Goal: Communication & Community: Share content

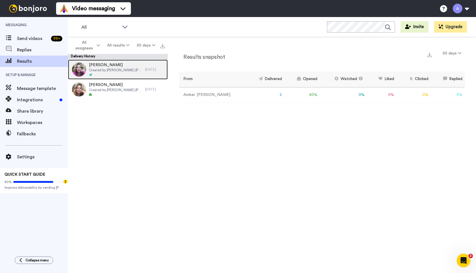
click at [122, 70] on span "Created by [PERSON_NAME] [PERSON_NAME]" at bounding box center [115, 70] width 53 height 5
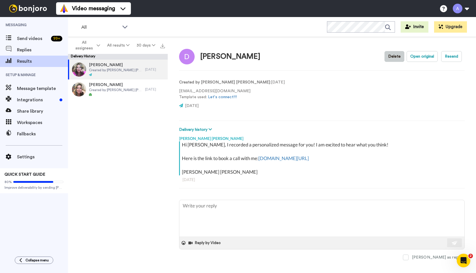
click at [395, 57] on button "Delete" at bounding box center [395, 56] width 20 height 11
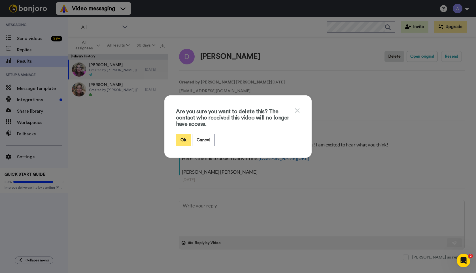
click at [185, 140] on button "Ok" at bounding box center [183, 140] width 15 height 12
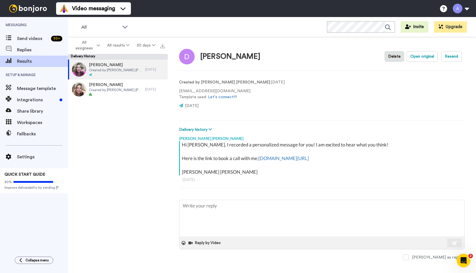
type textarea "x"
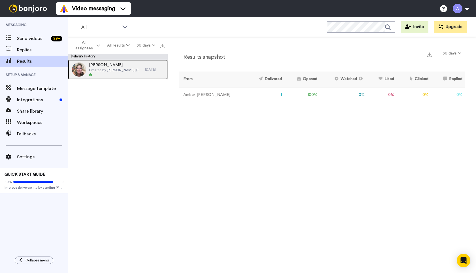
click at [109, 70] on span "Created by [PERSON_NAME] [PERSON_NAME]" at bounding box center [115, 70] width 53 height 5
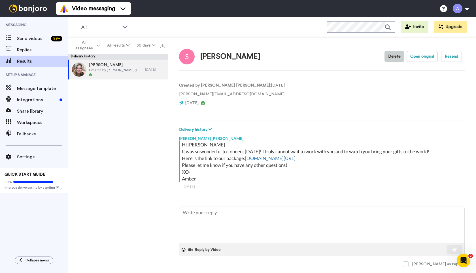
click at [397, 58] on button "Delete" at bounding box center [395, 56] width 20 height 11
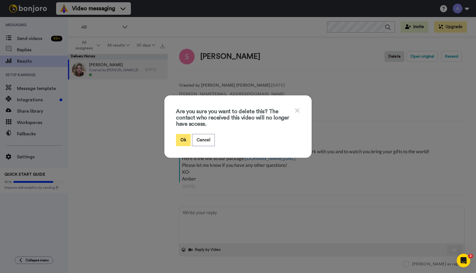
click at [183, 141] on button "Ok" at bounding box center [183, 140] width 15 height 12
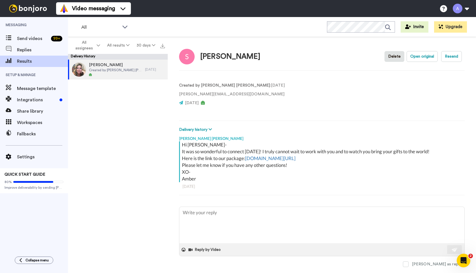
type textarea "x"
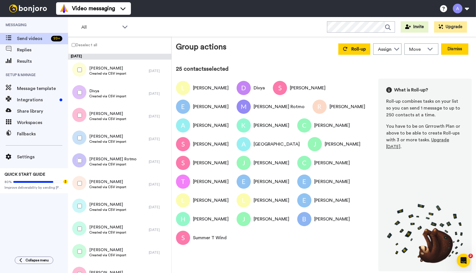
click at [453, 51] on button "Dismiss" at bounding box center [454, 48] width 27 height 11
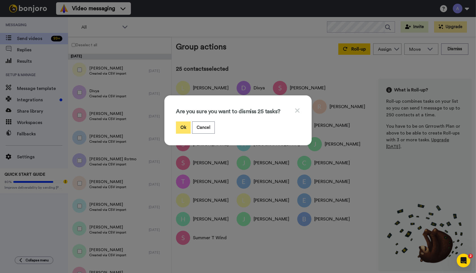
click at [184, 128] on button "Ok" at bounding box center [183, 127] width 15 height 12
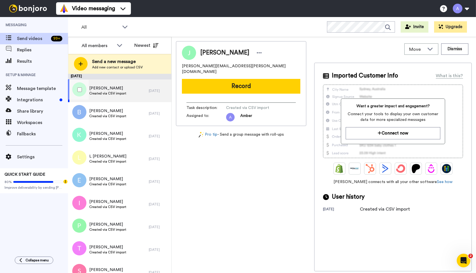
click at [81, 85] on div at bounding box center [78, 90] width 20 height 20
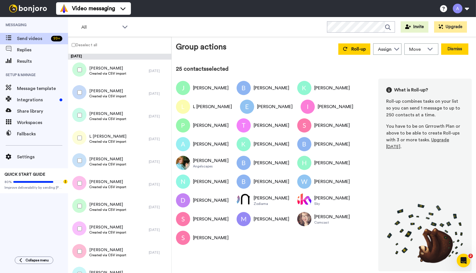
click at [452, 50] on button "Dismiss" at bounding box center [454, 48] width 27 height 11
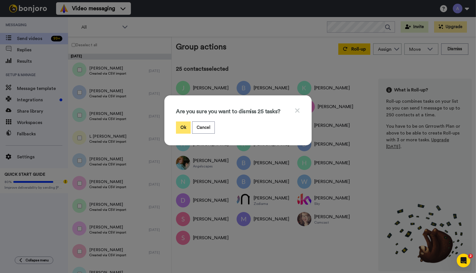
click at [182, 129] on button "Ok" at bounding box center [183, 127] width 15 height 12
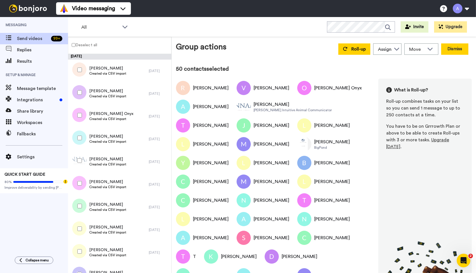
click at [456, 52] on button "Dismiss" at bounding box center [454, 48] width 27 height 11
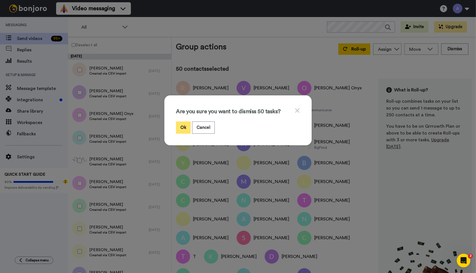
click at [181, 127] on button "Ok" at bounding box center [183, 127] width 15 height 12
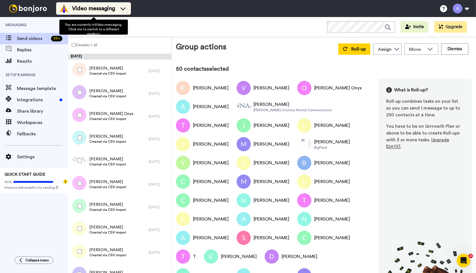
click at [105, 9] on span "Video messaging" at bounding box center [93, 9] width 43 height 8
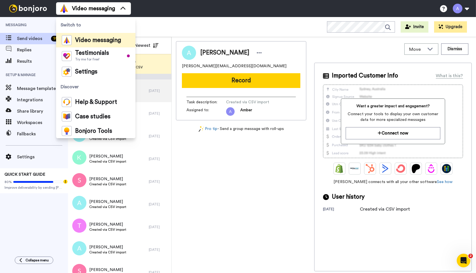
click at [164, 25] on div "All WORKSPACES View all All Default Tasks + Add a new workspace Invite Upgrade" at bounding box center [272, 27] width 408 height 20
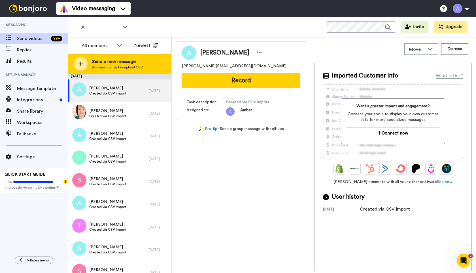
click at [114, 68] on span "Add new contact or upload CSV" at bounding box center [117, 67] width 51 height 5
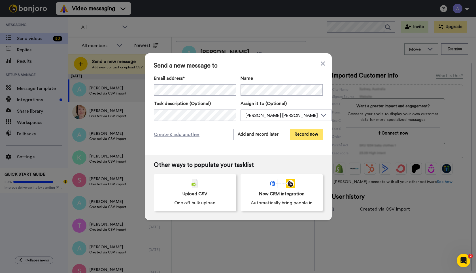
click at [307, 134] on button "Record now" at bounding box center [306, 134] width 33 height 11
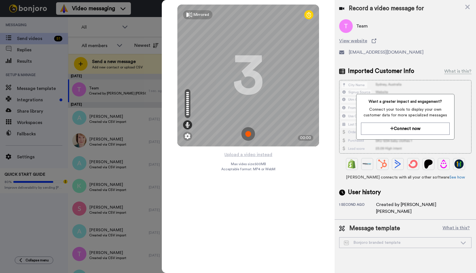
click at [339, 58] on div "Record a video message for Team View website hello@manolakreativ.com Imported C…" at bounding box center [405, 109] width 141 height 219
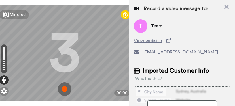
click at [65, 86] on img at bounding box center [65, 89] width 14 height 14
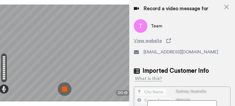
click at [66, 87] on img at bounding box center [65, 89] width 14 height 14
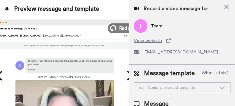
click at [123, 26] on span "Redo" at bounding box center [125, 27] width 12 height 7
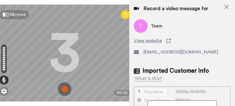
click at [65, 85] on img at bounding box center [65, 89] width 14 height 14
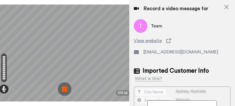
click at [64, 86] on img at bounding box center [65, 89] width 14 height 14
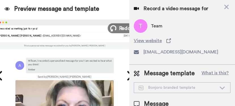
click at [121, 28] on span "Redo" at bounding box center [125, 27] width 12 height 7
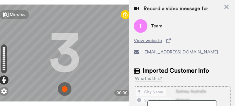
click at [65, 86] on img at bounding box center [65, 89] width 14 height 14
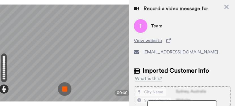
click at [64, 85] on img at bounding box center [65, 89] width 14 height 14
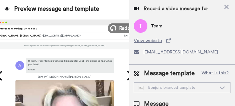
click at [118, 27] on button "Redo" at bounding box center [121, 28] width 26 height 10
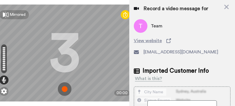
click at [65, 86] on img at bounding box center [65, 89] width 14 height 14
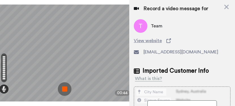
click at [66, 85] on img at bounding box center [65, 89] width 14 height 14
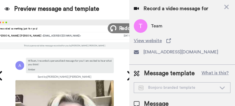
click at [121, 29] on span "Redo" at bounding box center [125, 27] width 12 height 7
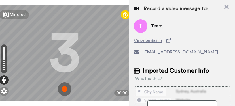
click at [65, 86] on img at bounding box center [65, 89] width 14 height 14
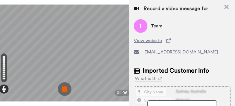
click at [65, 84] on img at bounding box center [65, 89] width 14 height 14
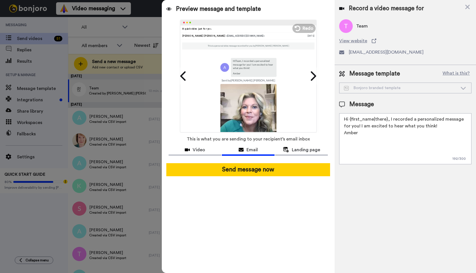
click at [351, 126] on textarea "Hi {first_name|there}, I recorded a personalized message for you! I am excited …" at bounding box center [405, 138] width 132 height 51
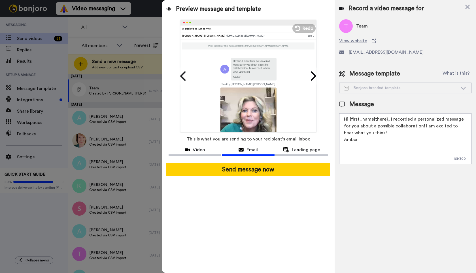
click at [416, 125] on textarea "Hi {first_name|there}, I recorded a personalized message for you about a possib…" at bounding box center [405, 138] width 132 height 51
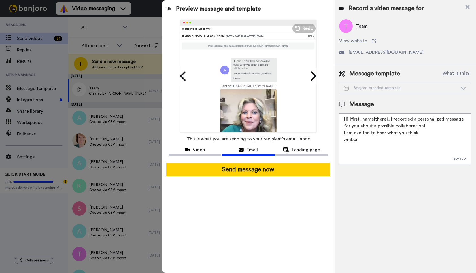
click at [366, 140] on textarea "Hi {first_name|there}, I recorded a personalized message for you about a possib…" at bounding box center [405, 138] width 132 height 51
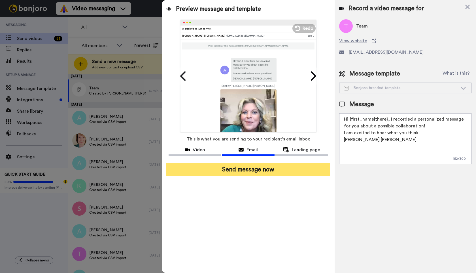
type textarea "Hi {first_name|there}, I recorded a personalized message for you about a possib…"
click at [253, 170] on button "Send message now" at bounding box center [248, 169] width 164 height 13
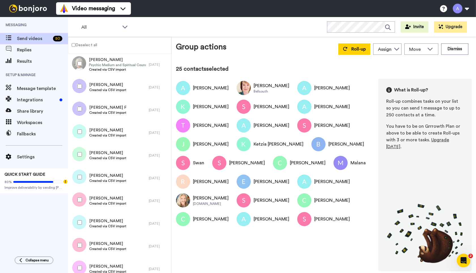
scroll to position [596, 0]
click at [459, 48] on button "Dismiss" at bounding box center [454, 48] width 27 height 11
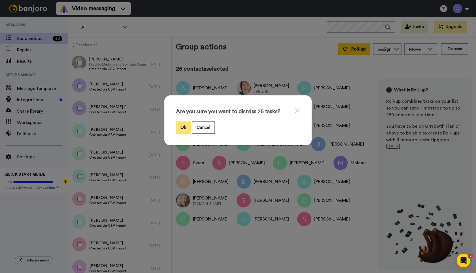
click at [181, 129] on button "Ok" at bounding box center [183, 127] width 15 height 12
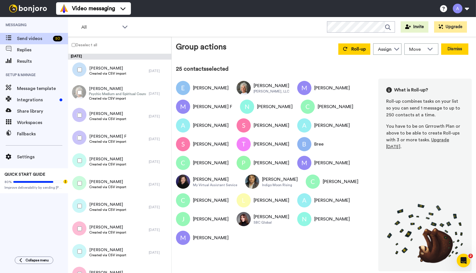
click at [450, 50] on button "Dismiss" at bounding box center [454, 48] width 27 height 11
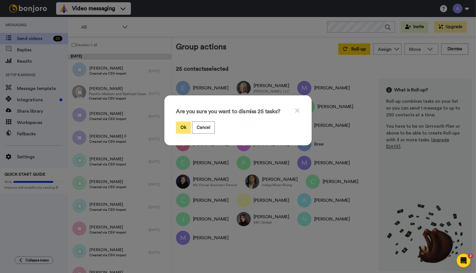
click at [183, 126] on button "Ok" at bounding box center [183, 127] width 15 height 12
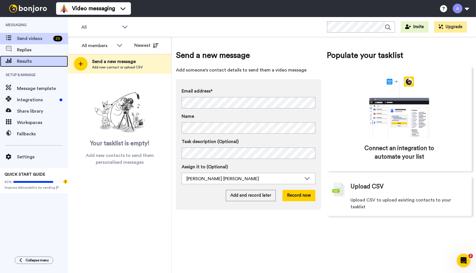
click at [27, 61] on span "Results" at bounding box center [42, 61] width 51 height 7
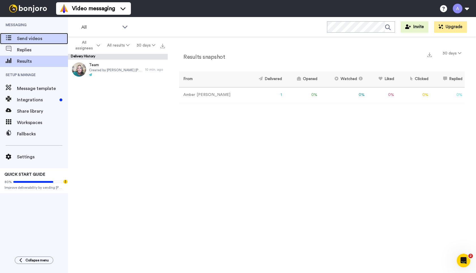
click at [20, 39] on span "Send videos" at bounding box center [42, 38] width 51 height 7
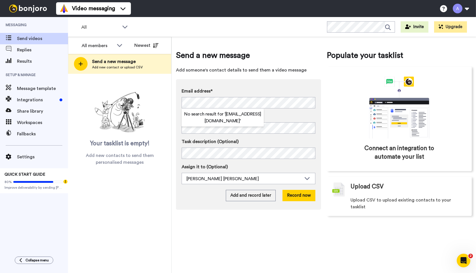
click at [236, 82] on div "Email address* No search result for ‘ [EMAIL_ADDRESS][DOMAIN_NAME] ’ Name Task …" at bounding box center [248, 144] width 145 height 130
click at [297, 196] on button "Record now" at bounding box center [299, 195] width 33 height 11
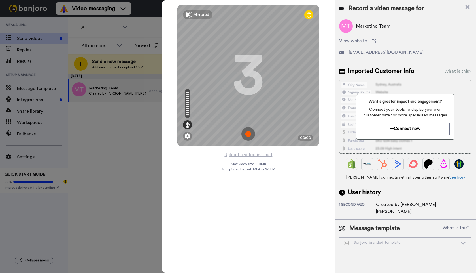
click at [310, 15] on icon at bounding box center [309, 15] width 5 height 6
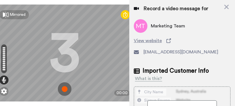
click at [65, 86] on img at bounding box center [65, 89] width 14 height 14
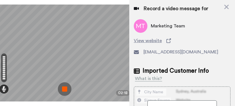
click at [64, 85] on img at bounding box center [65, 89] width 14 height 14
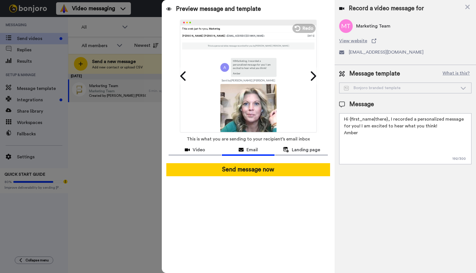
click at [352, 126] on textarea "Hi {first_name|there}, I recorded a personalized message for you! I am excited …" at bounding box center [405, 138] width 132 height 51
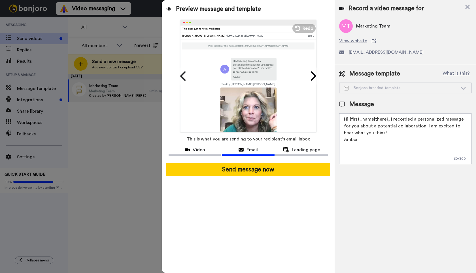
click at [418, 126] on textarea "Hi {first_name|there}, I recorded a personalized message for you about a potent…" at bounding box center [405, 138] width 132 height 51
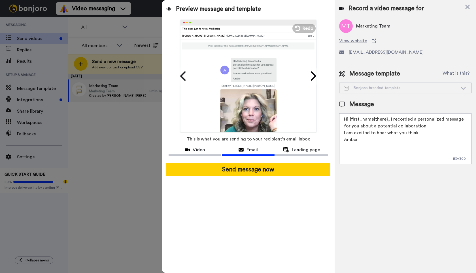
type textarea "Hi {first_name|there}, I recorded a personalized message for you about a potent…"
click at [251, 110] on img at bounding box center [248, 117] width 56 height 56
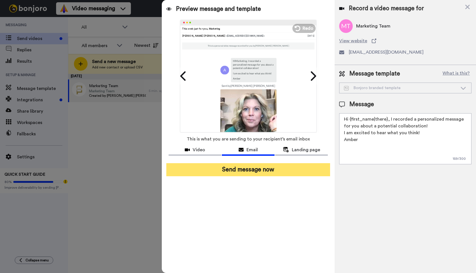
click at [249, 170] on button "Send message now" at bounding box center [248, 169] width 164 height 13
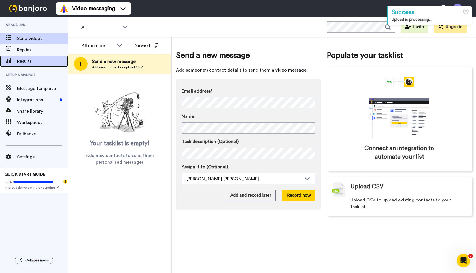
click at [27, 58] on span "Results" at bounding box center [42, 61] width 51 height 7
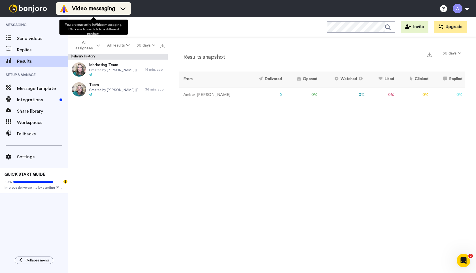
click at [93, 12] on span "Video messaging" at bounding box center [93, 9] width 43 height 8
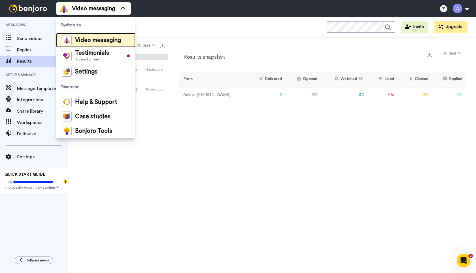
click at [96, 40] on span "Video messaging" at bounding box center [98, 40] width 46 height 6
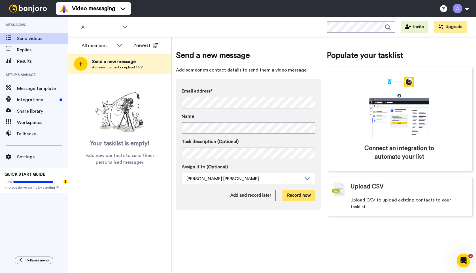
click at [303, 195] on button "Record now" at bounding box center [299, 195] width 33 height 11
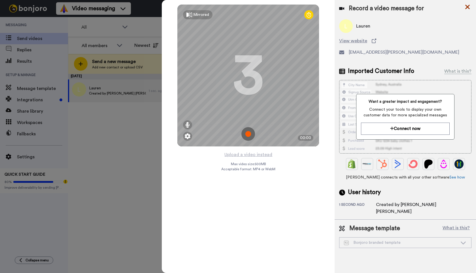
click at [467, 6] on icon at bounding box center [467, 7] width 5 height 5
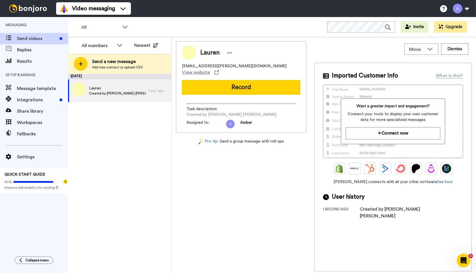
click at [220, 162] on div "Lauren lauren.brady@us.nestle.com View website Record Task description : Create…" at bounding box center [241, 156] width 130 height 230
click at [33, 51] on span "Replies" at bounding box center [42, 49] width 51 height 7
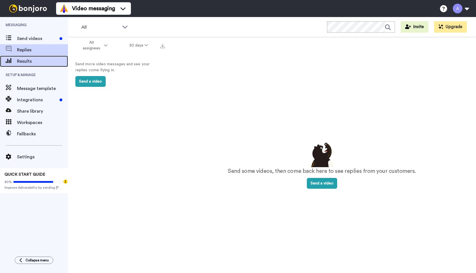
click at [33, 60] on span "Results" at bounding box center [42, 61] width 51 height 7
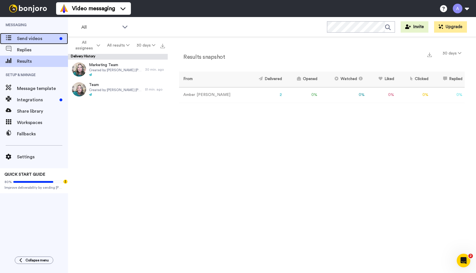
click at [25, 36] on span "Send videos" at bounding box center [37, 38] width 40 height 7
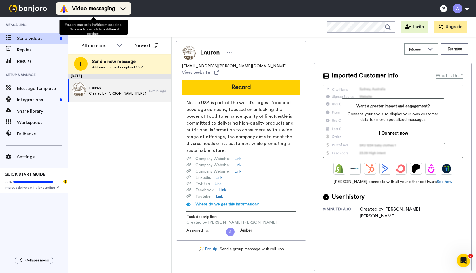
click at [108, 10] on span "Video messaging" at bounding box center [93, 9] width 43 height 8
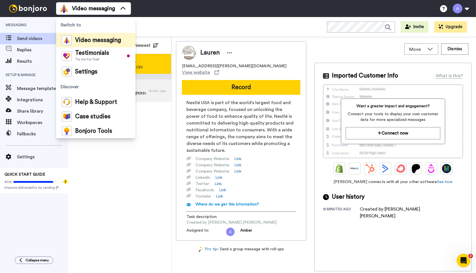
click at [158, 64] on div "Send a new message Add new contact or upload CSV" at bounding box center [119, 64] width 103 height 20
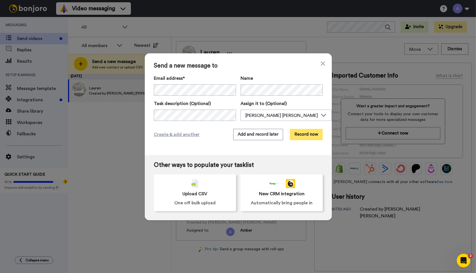
click at [304, 136] on button "Record now" at bounding box center [306, 134] width 33 height 11
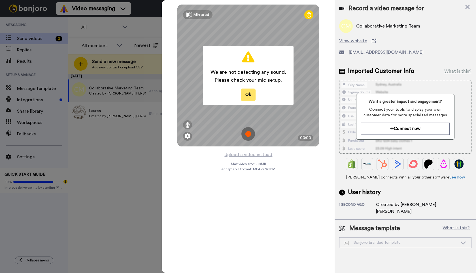
click at [252, 93] on button "Ok" at bounding box center [248, 94] width 15 height 12
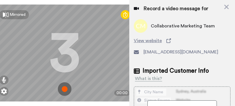
click at [66, 85] on img at bounding box center [65, 89] width 14 height 14
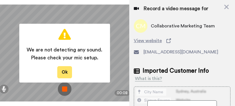
click at [64, 67] on button "Ok" at bounding box center [64, 72] width 15 height 12
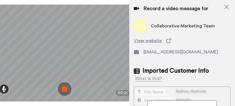
click at [5, 86] on icon at bounding box center [4, 89] width 5 height 6
click at [65, 87] on img at bounding box center [65, 89] width 14 height 14
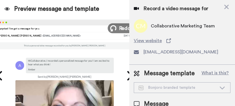
click at [118, 27] on button "Redo" at bounding box center [121, 28] width 26 height 10
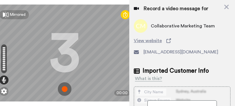
click at [64, 86] on img at bounding box center [65, 89] width 14 height 14
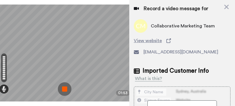
click at [65, 84] on img at bounding box center [65, 89] width 14 height 14
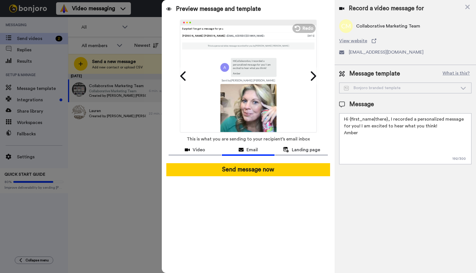
click at [385, 26] on span "Collaborative Marketing Team" at bounding box center [388, 26] width 64 height 7
drag, startPoint x: 387, startPoint y: 119, endPoint x: 350, endPoint y: 118, distance: 36.6
click at [350, 118] on textarea "Hi {first_name|there}, I recorded a personalized message for you! I am excited …" at bounding box center [405, 138] width 132 height 51
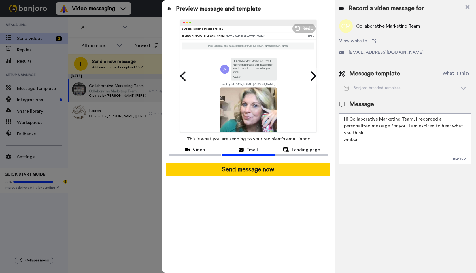
click at [349, 119] on textarea "Hi Collaborative Marketing Team, I recorded a personalized message for you! I a…" at bounding box center [405, 138] width 132 height 51
click at [420, 119] on textarea "Hello Collaborative Marketing Team, I recorded a personalized message for you! …" at bounding box center [405, 138] width 132 height 51
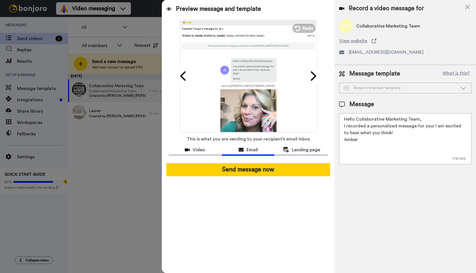
click at [430, 126] on textarea "Hello Collaborative Marketing Team, I recorded a personalized message for you! …" at bounding box center [405, 138] width 132 height 51
click at [432, 126] on textarea "Hello Collaborative Marketing Team, I recorded a personalized message for you! …" at bounding box center [405, 138] width 132 height 51
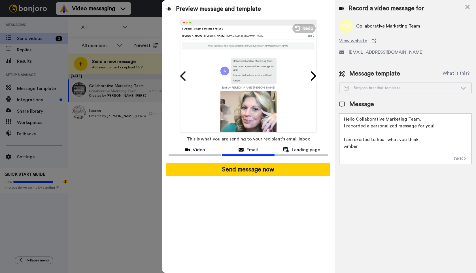
click at [372, 147] on textarea "Hello Collaborative Marketing Team, I recorded a personalized message for you! …" at bounding box center [405, 138] width 132 height 51
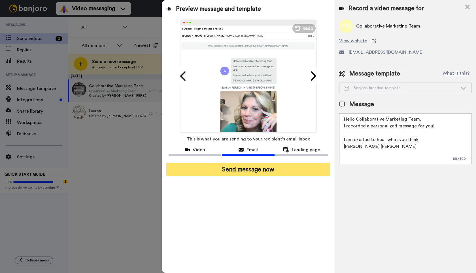
type textarea "Hello Collaborative Marketing Team, I recorded a personalized message for you! …"
click at [245, 169] on button "Send message now" at bounding box center [248, 169] width 164 height 13
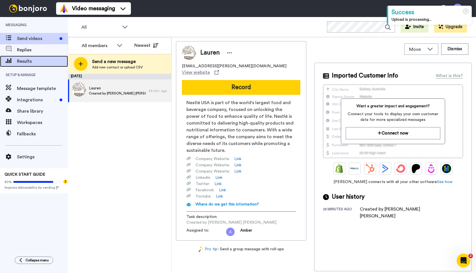
click at [35, 61] on span "Results" at bounding box center [42, 61] width 51 height 7
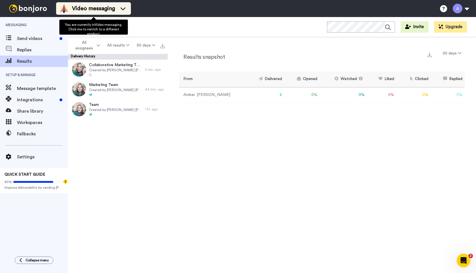
click at [94, 10] on span "Video messaging" at bounding box center [93, 9] width 43 height 8
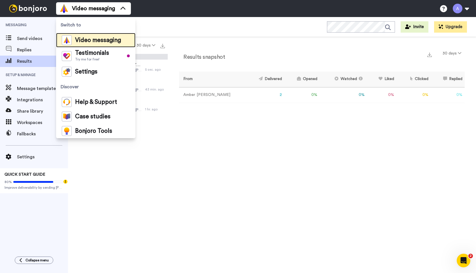
click at [95, 41] on span "Video messaging" at bounding box center [98, 40] width 46 height 6
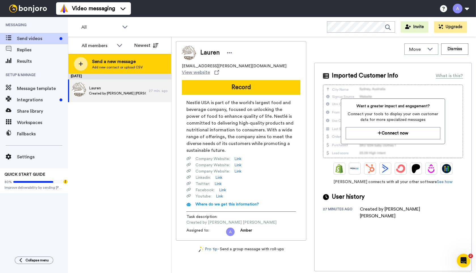
click at [116, 64] on span "Send a new message" at bounding box center [117, 61] width 51 height 7
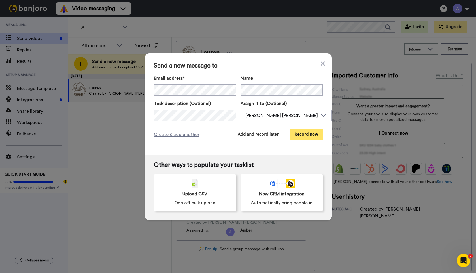
click at [306, 135] on button "Record now" at bounding box center [306, 134] width 33 height 11
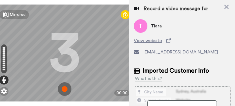
click at [65, 86] on img at bounding box center [65, 89] width 14 height 14
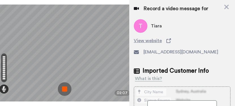
click at [66, 85] on img at bounding box center [65, 89] width 14 height 14
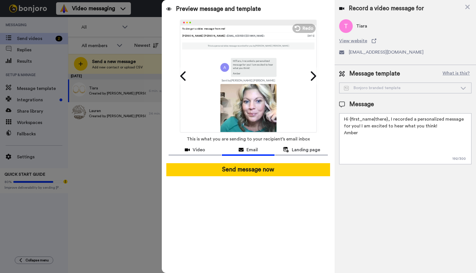
click at [389, 118] on textarea "Hi {first_name|there}, I recorded a personalized message for you! I am excited …" at bounding box center [405, 138] width 132 height 51
click at [354, 125] on textarea "Hi {first_name|there}, I recorded a personalized message for you! I am excited …" at bounding box center [405, 138] width 132 height 51
click at [389, 118] on textarea "Hi {first_name|there}, I recorded a personalized message for you! I am excited …" at bounding box center [405, 138] width 132 height 51
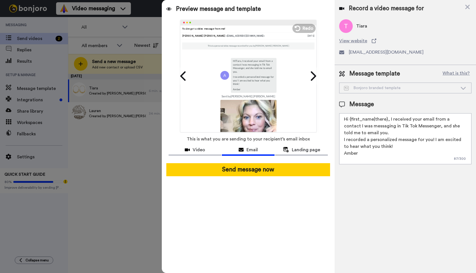
drag, startPoint x: 416, startPoint y: 139, endPoint x: 429, endPoint y: 137, distance: 13.1
click at [429, 137] on textarea "Hi {first_name|there}, I received your email from a contact I was messaging in …" at bounding box center [405, 138] width 132 height 51
click at [374, 145] on textarea "Hi {first_name|there}, I received your email from a contact I was messaging in …" at bounding box center [405, 138] width 132 height 51
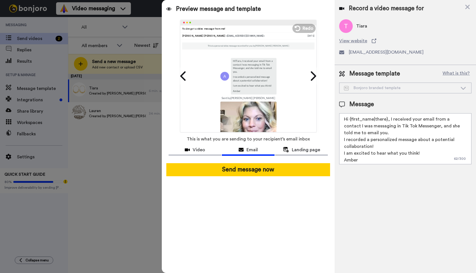
click at [368, 159] on textarea "Hi {first_name|there}, I received your email from a contact I was messaging in …" at bounding box center [405, 138] width 132 height 51
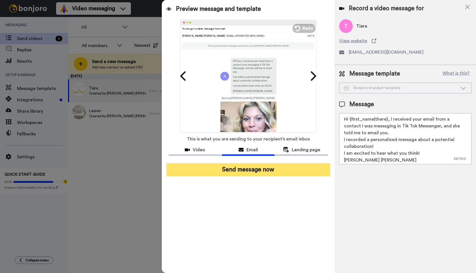
type textarea "Hi {first_name|there}, I received your email from a contact I was messaging in …"
click at [272, 172] on button "Send message now" at bounding box center [248, 169] width 164 height 13
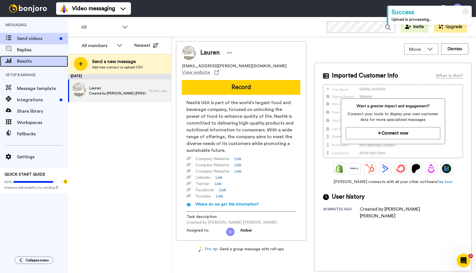
click at [33, 60] on span "Results" at bounding box center [42, 61] width 51 height 7
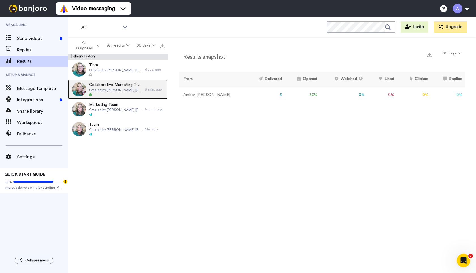
click at [102, 90] on span "Created by [PERSON_NAME] [PERSON_NAME]" at bounding box center [115, 90] width 53 height 5
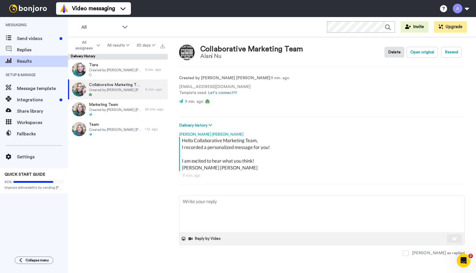
scroll to position [4, 0]
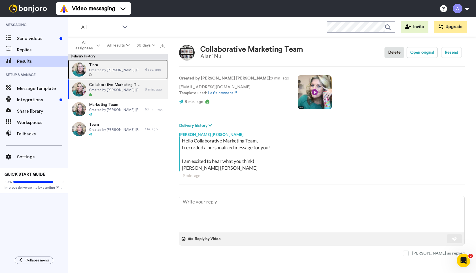
click at [122, 74] on div at bounding box center [115, 75] width 53 height 4
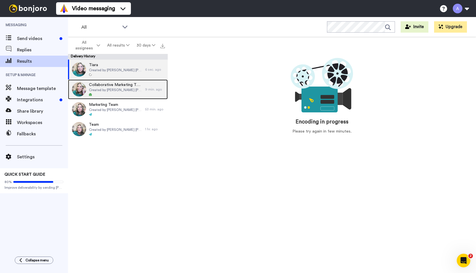
click at [102, 92] on span "Created by [PERSON_NAME] [PERSON_NAME]" at bounding box center [115, 90] width 53 height 5
type textarea "x"
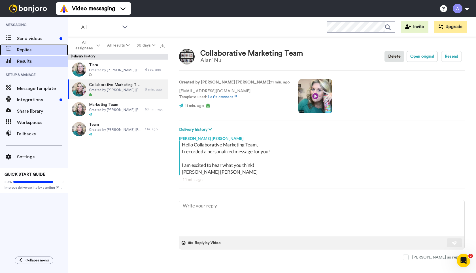
click at [31, 50] on span "Replies" at bounding box center [42, 49] width 51 height 7
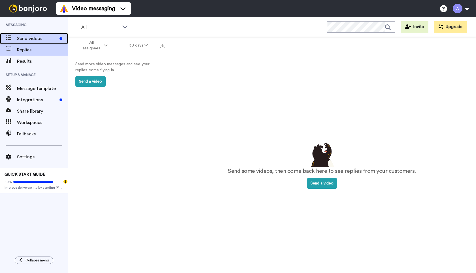
click at [34, 39] on span "Send videos" at bounding box center [37, 38] width 40 height 7
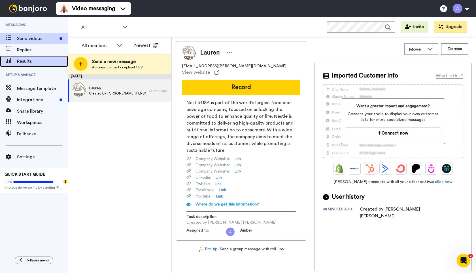
click at [43, 63] on span "Results" at bounding box center [42, 61] width 51 height 7
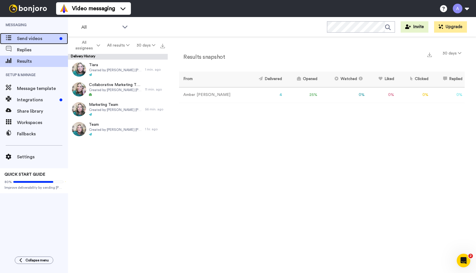
click at [36, 37] on span "Send videos" at bounding box center [37, 38] width 40 height 7
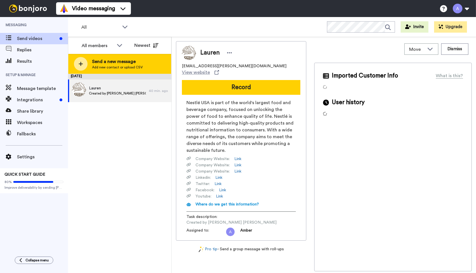
click at [124, 62] on span "Send a new message" at bounding box center [117, 61] width 51 height 7
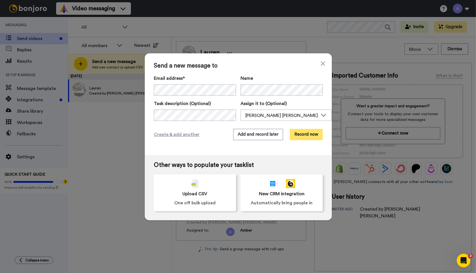
click at [306, 135] on button "Record now" at bounding box center [306, 134] width 33 height 11
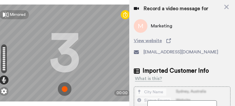
click at [65, 86] on img at bounding box center [65, 89] width 14 height 14
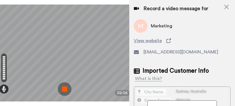
click at [63, 87] on img at bounding box center [65, 89] width 14 height 14
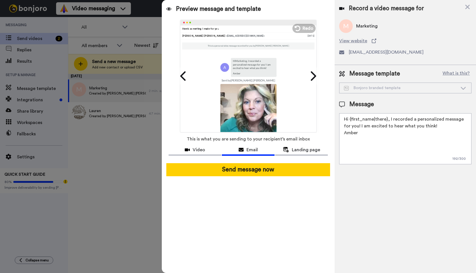
drag, startPoint x: 387, startPoint y: 120, endPoint x: 340, endPoint y: 120, distance: 46.8
click at [340, 120] on textarea "Hi {first_name|there}, I recorded a personalized message for you! I am excited …" at bounding box center [405, 138] width 132 height 51
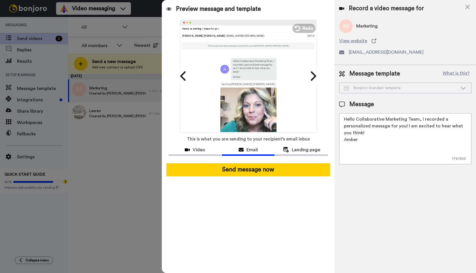
click at [419, 119] on textarea "Hello Collaborative Marketing Team, I recorded a personalized message for you! …" at bounding box center [405, 138] width 132 height 51
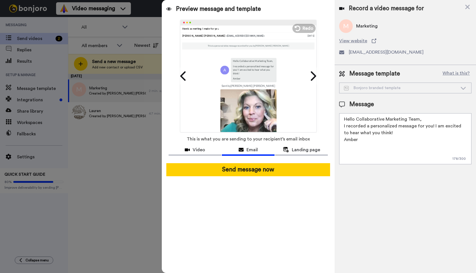
click at [430, 125] on textarea "Hello Collaborative Marketing Team, I recorded a personalized message for you! …" at bounding box center [405, 138] width 132 height 51
click at [433, 126] on textarea "Hello Collaborative Marketing Team, I recorded a personalized message for you! …" at bounding box center [405, 138] width 132 height 51
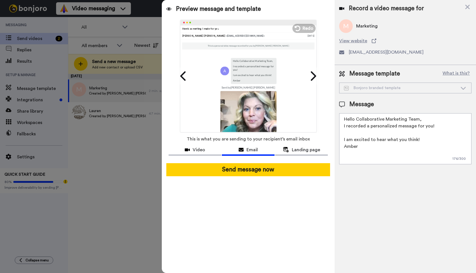
click at [364, 146] on textarea "Hello Collaborative Marketing Team, I recorded a personalized message for you! …" at bounding box center [405, 138] width 132 height 51
click at [358, 146] on textarea "Hello Collaborative Marketing Team, I recorded a personalized message for you! …" at bounding box center [405, 138] width 132 height 51
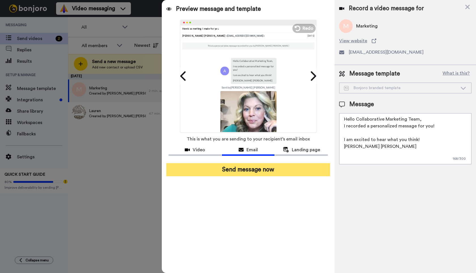
type textarea "Hello Collaborative Marketing Team, I recorded a personalized message for you! …"
click at [239, 170] on button "Send message now" at bounding box center [248, 169] width 164 height 13
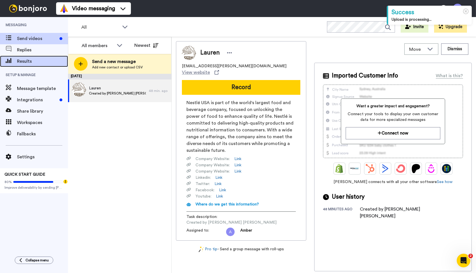
click at [26, 61] on span "Results" at bounding box center [42, 61] width 51 height 7
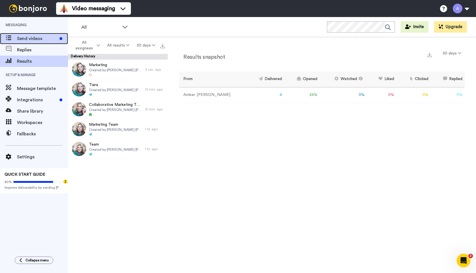
click at [38, 40] on span "Send videos" at bounding box center [37, 38] width 40 height 7
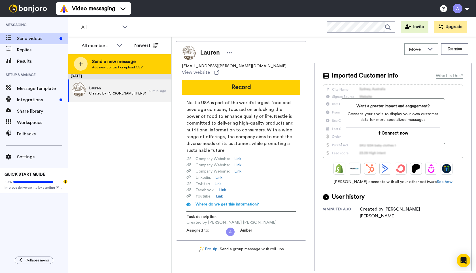
click at [113, 63] on span "Send a new message" at bounding box center [117, 61] width 51 height 7
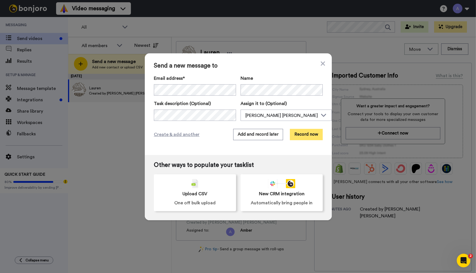
click at [307, 133] on button "Record now" at bounding box center [306, 134] width 33 height 11
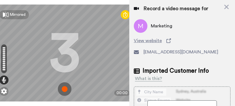
click at [65, 86] on img at bounding box center [65, 89] width 14 height 14
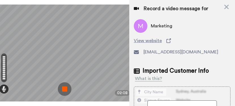
click at [65, 87] on img at bounding box center [65, 89] width 14 height 14
click at [65, 87] on div at bounding box center [65, 53] width 142 height 97
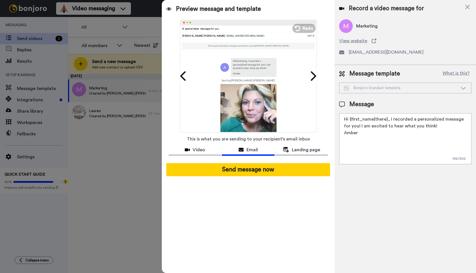
drag, startPoint x: 386, startPoint y: 119, endPoint x: 340, endPoint y: 119, distance: 46.2
click at [340, 119] on textarea "Hi {first_name|there}, I recorded a personalized message for you! I am excited …" at bounding box center [405, 138] width 132 height 51
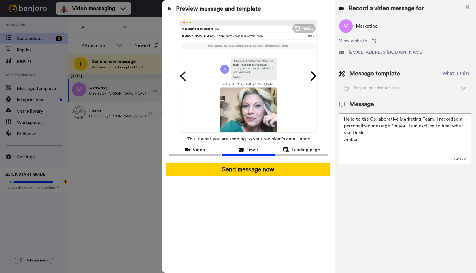
click at [433, 119] on textarea "Hello to the Collaborative Marketing Team, I recorded a personalized message fo…" at bounding box center [405, 138] width 132 height 51
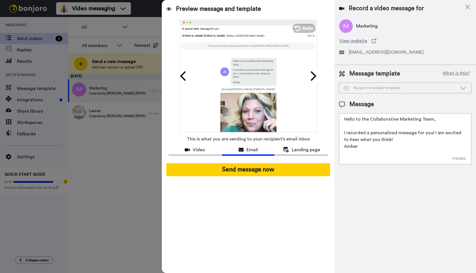
click at [433, 132] on textarea "Hello to the Collaborative Marketing Team, I recorded a personalized message fo…" at bounding box center [405, 138] width 132 height 51
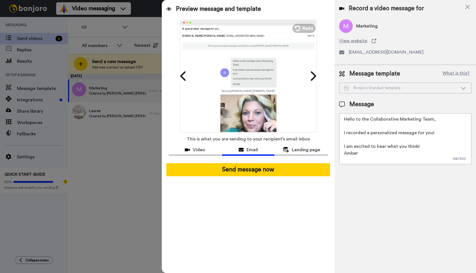
click at [390, 151] on textarea "Hello to the Collaborative Marketing Team, I recorded a personalized message fo…" at bounding box center [405, 138] width 132 height 51
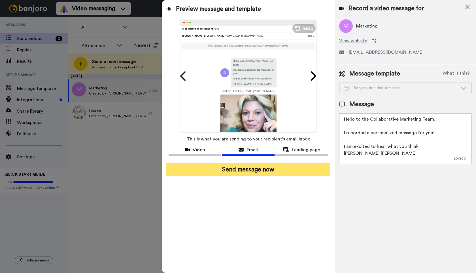
type textarea "Hello to the Collaborative Marketing Team, I recorded a personalized message fo…"
click at [260, 170] on button "Send message now" at bounding box center [248, 169] width 164 height 13
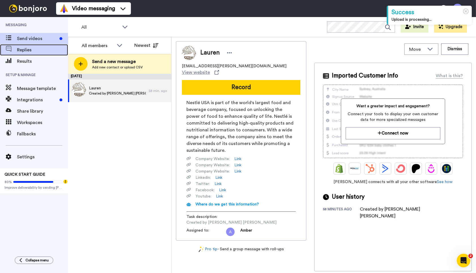
click at [36, 50] on span "Replies" at bounding box center [42, 49] width 51 height 7
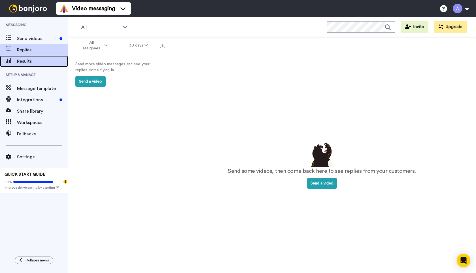
click at [30, 61] on span "Results" at bounding box center [42, 61] width 51 height 7
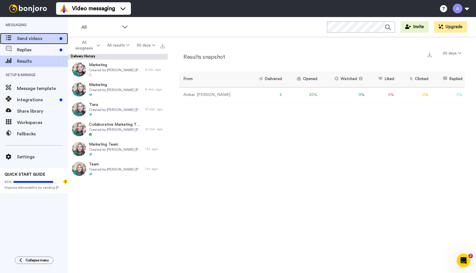
click at [27, 39] on span "Send videos" at bounding box center [37, 38] width 40 height 7
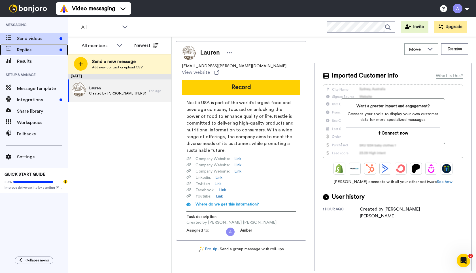
click at [33, 49] on span "Replies" at bounding box center [37, 49] width 40 height 7
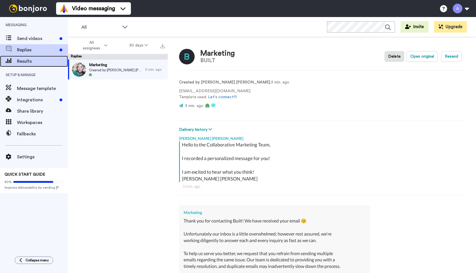
click at [24, 62] on span "Results" at bounding box center [42, 61] width 51 height 7
